Goal: Task Accomplishment & Management: Use online tool/utility

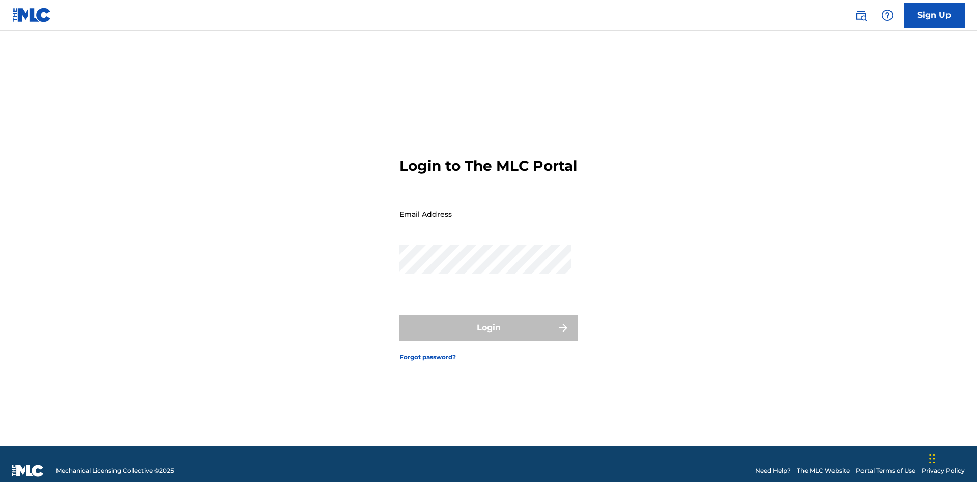
scroll to position [13, 0]
click at [485, 209] on input "Email Address" at bounding box center [485, 213] width 172 height 29
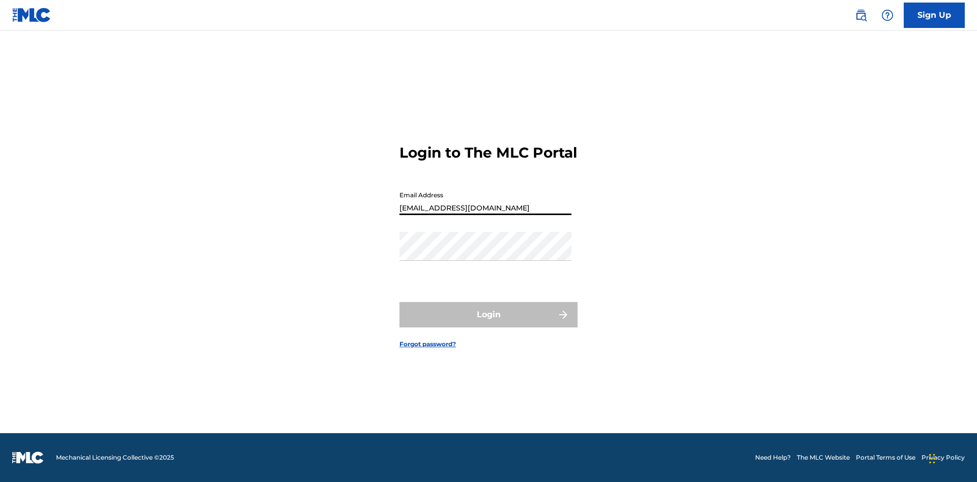
scroll to position [0, 29]
type input "[EMAIL_ADDRESS][DOMAIN_NAME]"
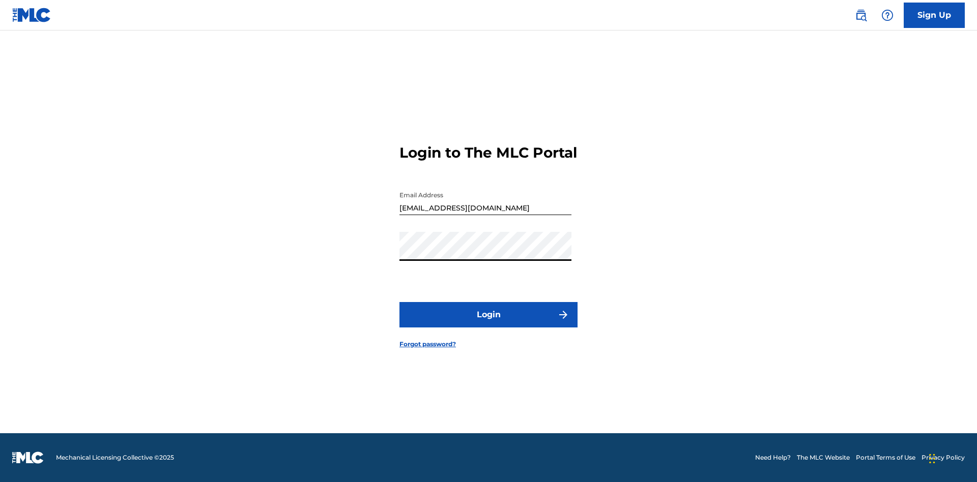
click at [488, 324] on button "Login" at bounding box center [488, 314] width 178 height 25
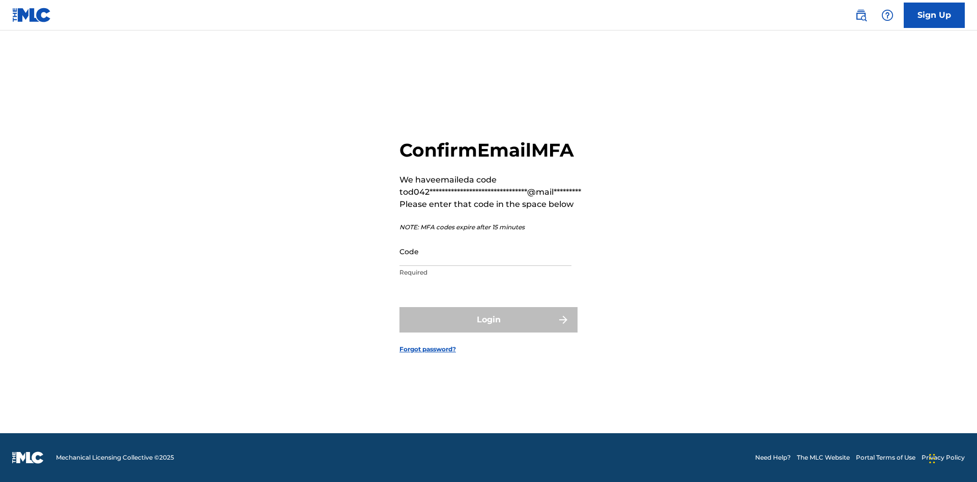
click at [485, 251] on input "Code" at bounding box center [485, 251] width 172 height 29
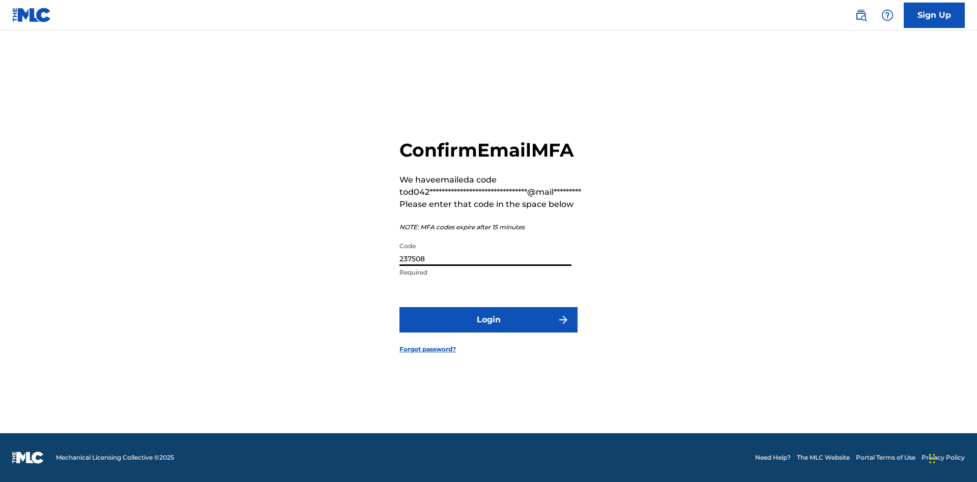
type input "237508"
click at [488, 319] on button "Login" at bounding box center [488, 319] width 178 height 25
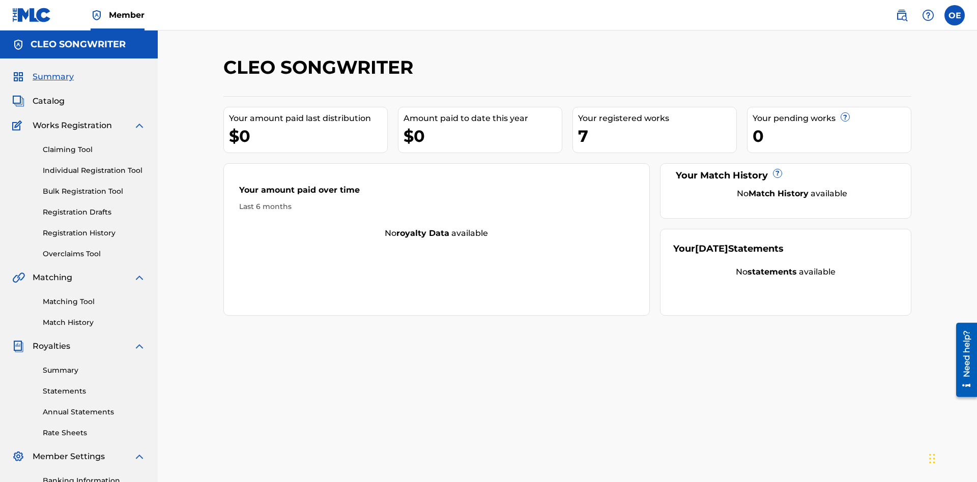
click at [94, 249] on link "Overclaims Tool" at bounding box center [94, 254] width 103 height 11
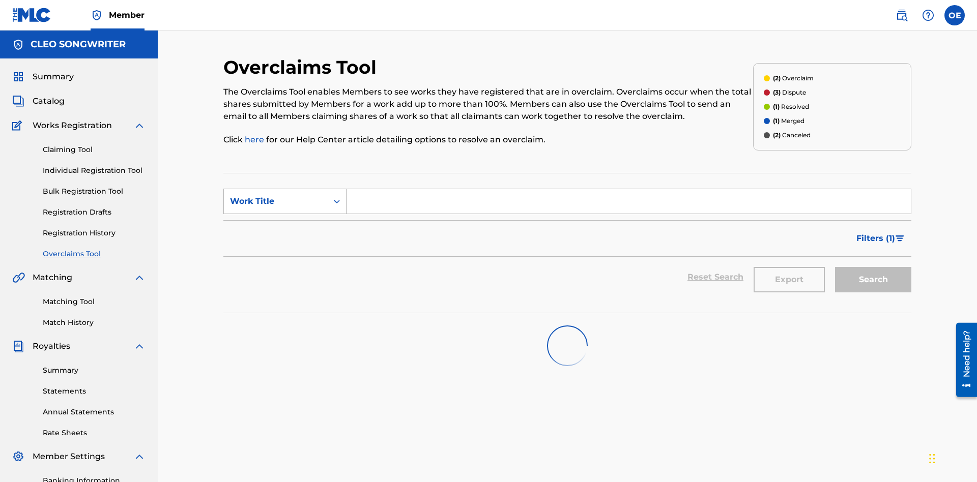
click at [276, 195] on div "Work Title" at bounding box center [276, 201] width 92 height 12
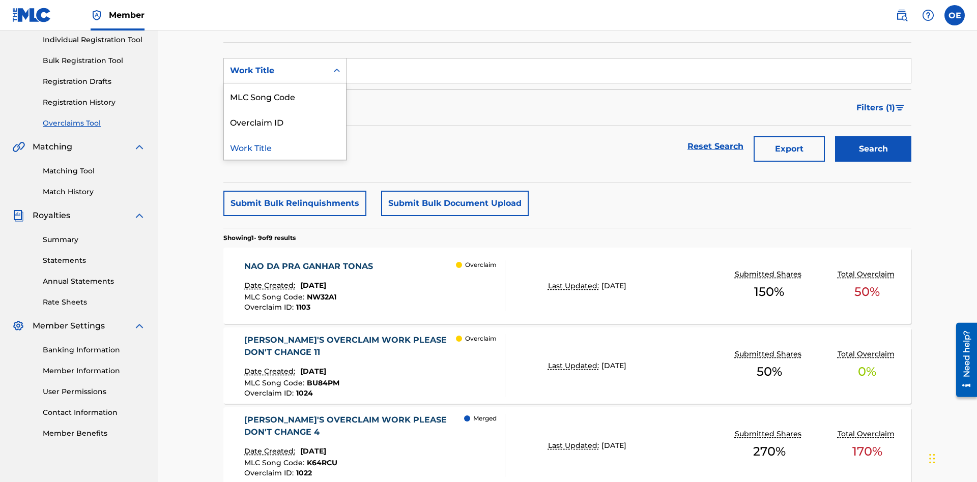
click at [285, 96] on div "MLC Song Code" at bounding box center [285, 95] width 122 height 25
click at [628, 73] on input "Search Form" at bounding box center [628, 71] width 564 height 24
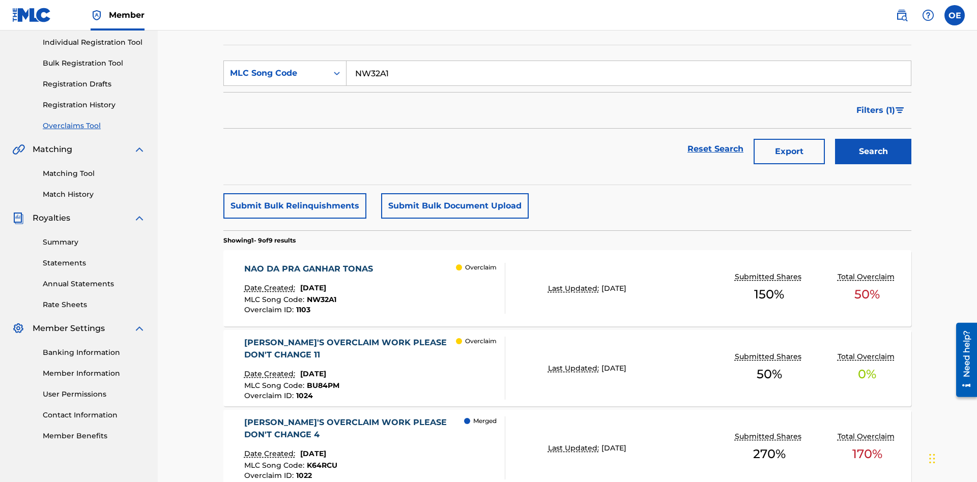
scroll to position [149, 0]
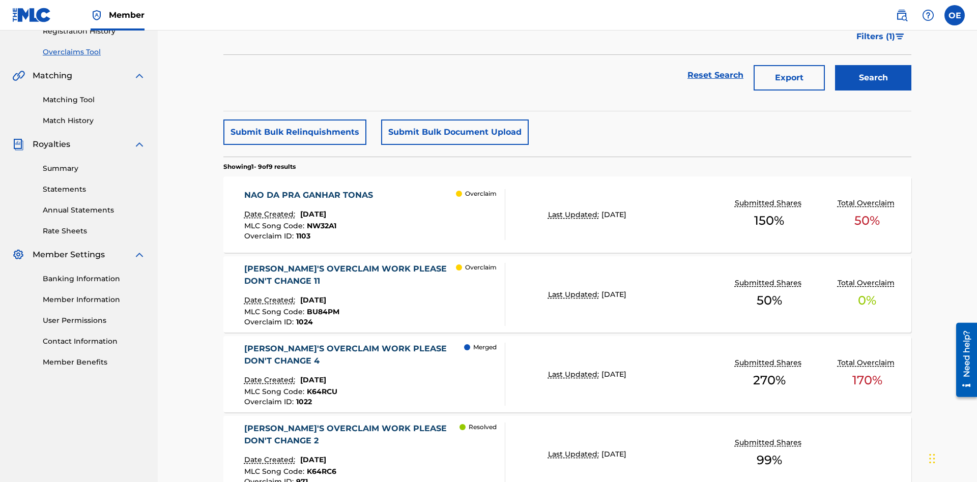
type input "NW32A1"
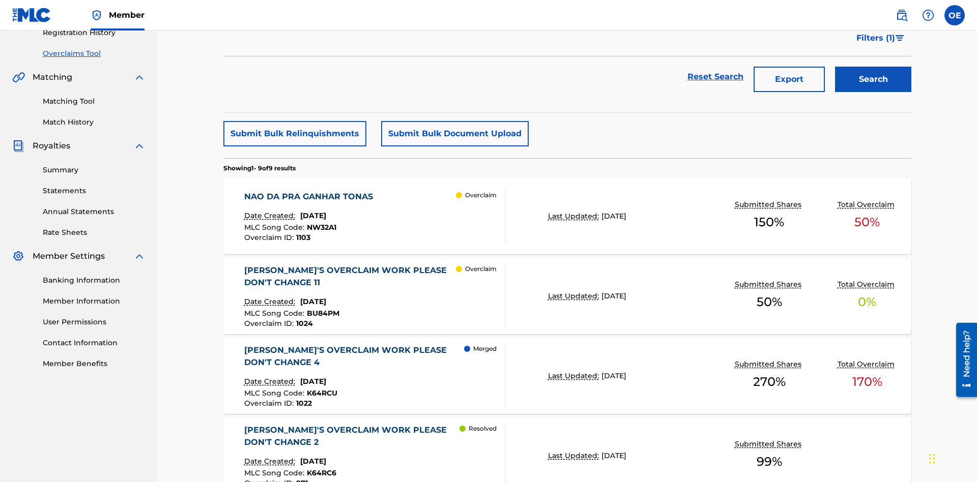
click at [873, 74] on button "Search" at bounding box center [873, 79] width 76 height 25
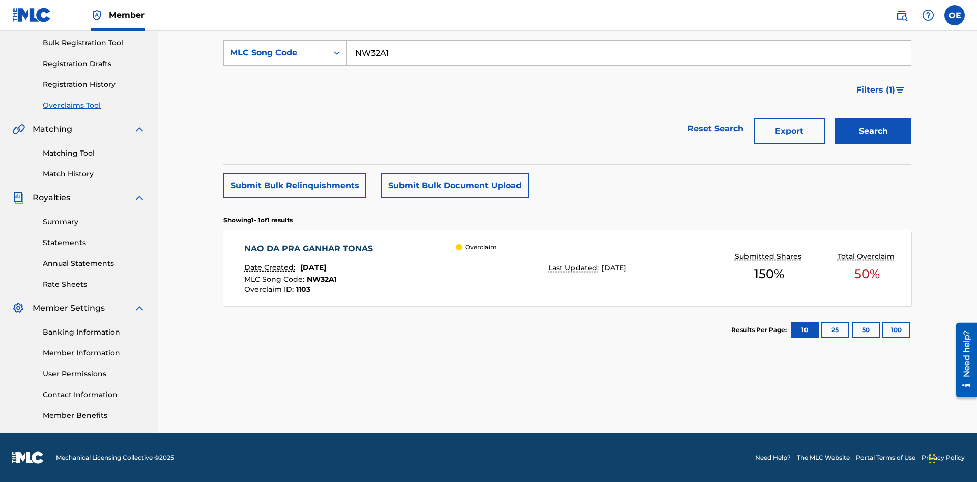
click at [326, 268] on span "[DATE]" at bounding box center [313, 267] width 26 height 9
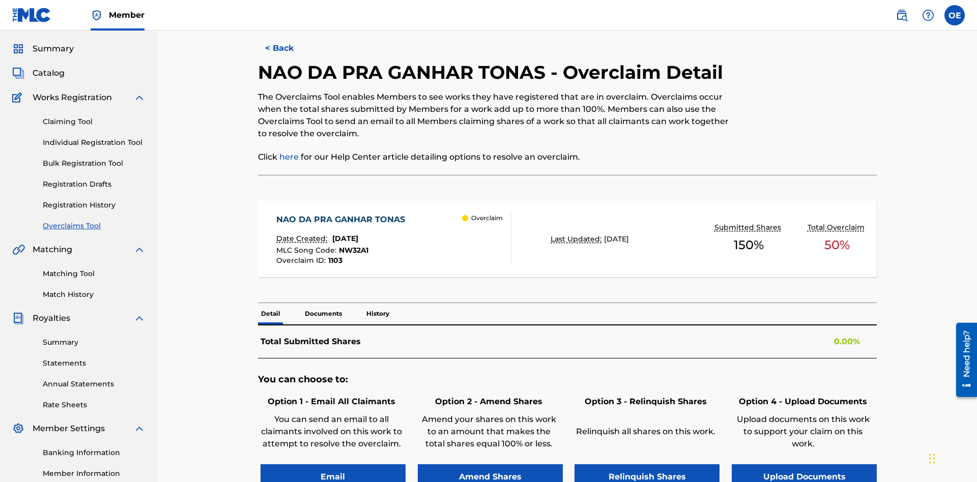
click at [333, 464] on button "Email" at bounding box center [332, 476] width 145 height 25
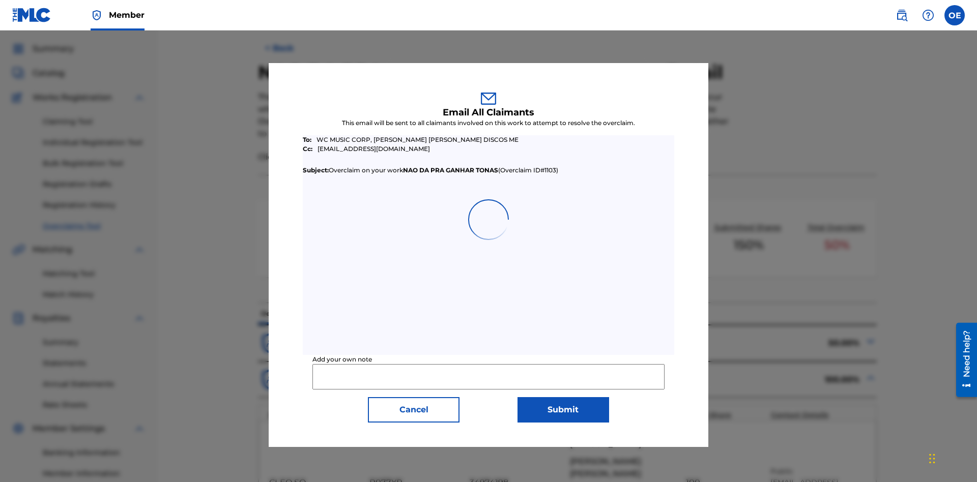
scroll to position [397, 0]
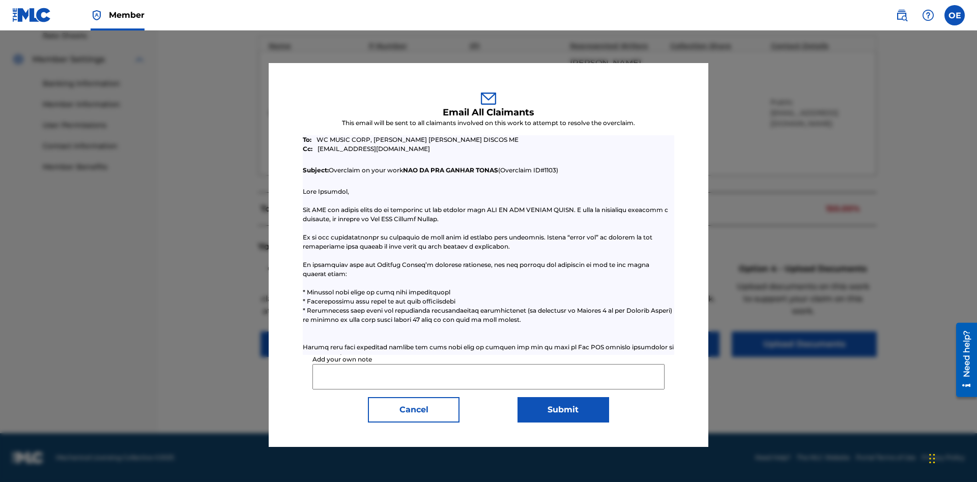
click at [488, 376] on input "Add your own note" at bounding box center [488, 376] width 352 height 25
type input "Test email to all claimants"
click at [563, 410] on button "Submit" at bounding box center [563, 409] width 92 height 25
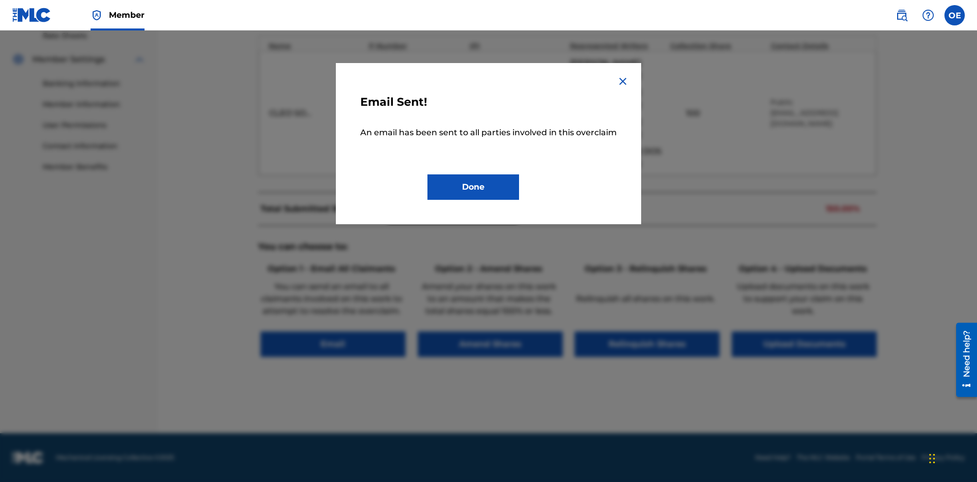
click at [473, 199] on button "Done" at bounding box center [473, 186] width 92 height 25
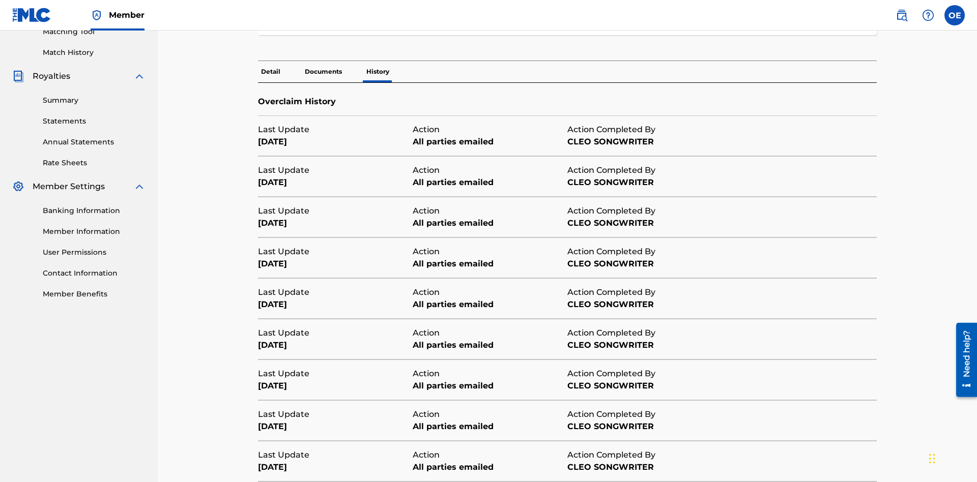
scroll to position [345, 0]
